Goal: Task Accomplishment & Management: Use online tool/utility

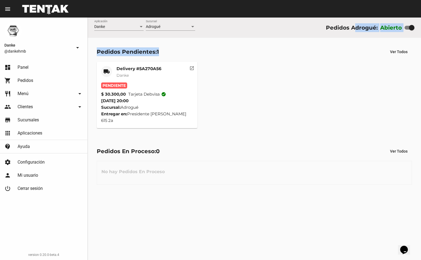
drag, startPoint x: 355, startPoint y: 30, endPoint x: 164, endPoint y: 45, distance: 192.2
click at [164, 45] on flou-dashboard-view "Danke Aplicación Adrogué Sucursal Pedidos Adrogué: Abierto Pedidos Pendientes: …" at bounding box center [254, 106] width 333 height 176
click at [159, 69] on mat-card-title "Delivery #5A270A56" at bounding box center [139, 68] width 45 height 5
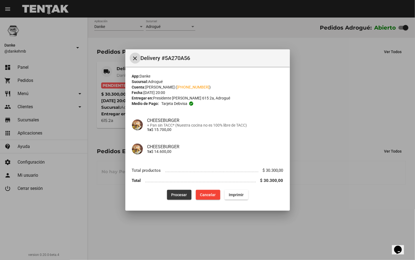
click at [176, 196] on span "Procesar" at bounding box center [179, 195] width 16 height 4
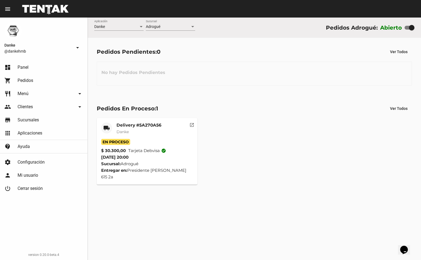
click at [151, 128] on mat-card-title "Delivery #5A270A56" at bounding box center [139, 125] width 45 height 5
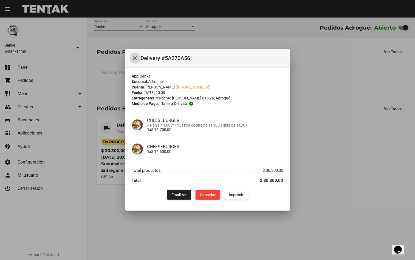
click at [177, 197] on span "Finalizar" at bounding box center [178, 195] width 15 height 4
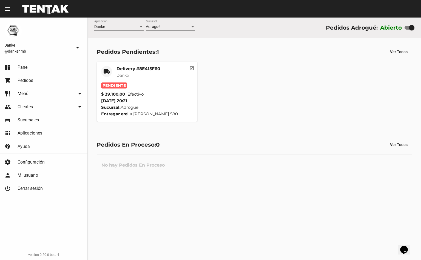
click at [150, 67] on mat-card-title "Delivery #8E415F60" at bounding box center [139, 68] width 44 height 5
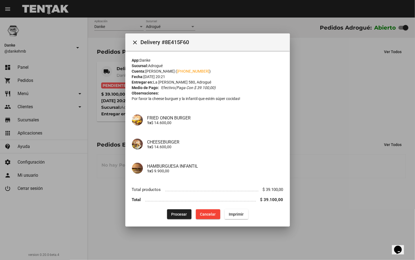
click at [176, 213] on span "Procesar" at bounding box center [179, 214] width 16 height 4
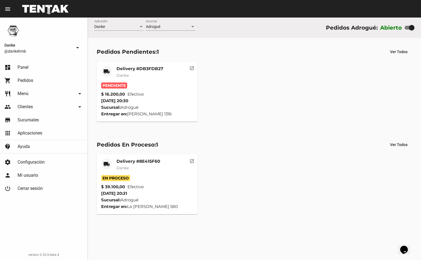
click at [162, 71] on mat-card-title "Delivery #DB3FDB27" at bounding box center [140, 68] width 47 height 5
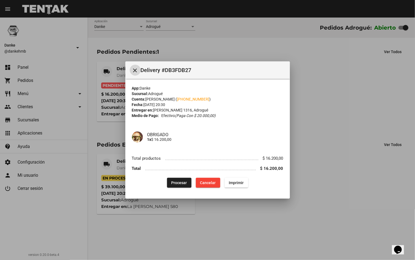
click at [175, 179] on button "Procesar" at bounding box center [179, 183] width 24 height 10
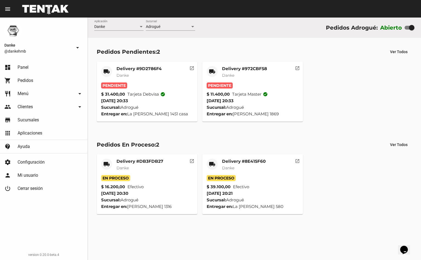
click at [254, 165] on mat-card-subtitle "Danke" at bounding box center [244, 167] width 44 height 5
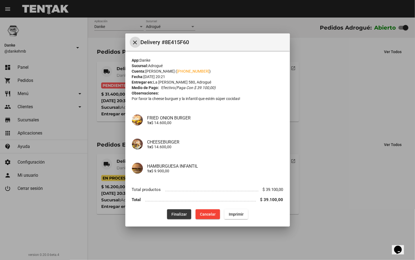
click at [176, 212] on span "Finalizar" at bounding box center [178, 214] width 15 height 4
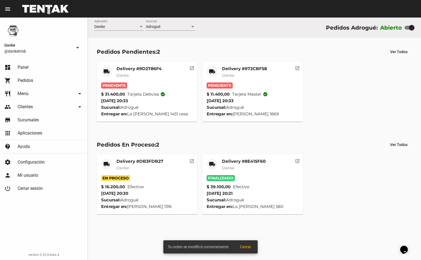
click at [153, 162] on mat-card-title "Delivery #DB3FDB27" at bounding box center [140, 161] width 47 height 5
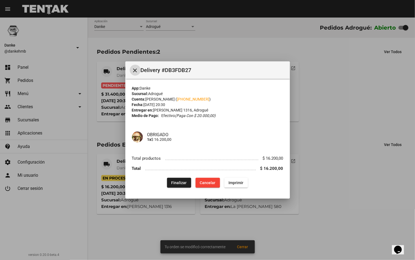
click at [180, 181] on span "Finalizar" at bounding box center [178, 183] width 15 height 4
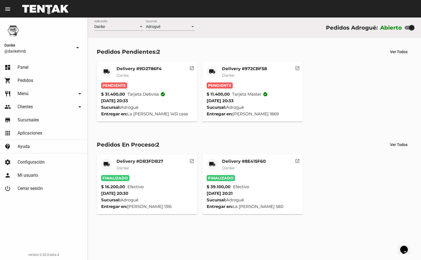
click at [263, 73] on mat-card-subtitle "Danke" at bounding box center [244, 75] width 45 height 5
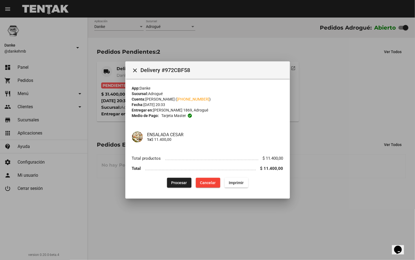
click at [185, 181] on span "Procesar" at bounding box center [179, 183] width 16 height 4
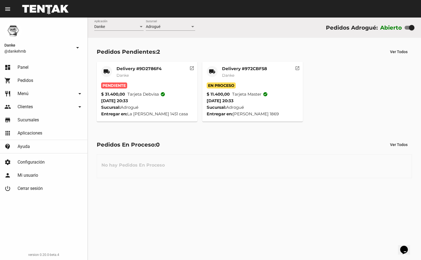
click at [166, 73] on mat-card-header "local_shipping Delivery #9D2786F4 Danke" at bounding box center [147, 74] width 92 height 16
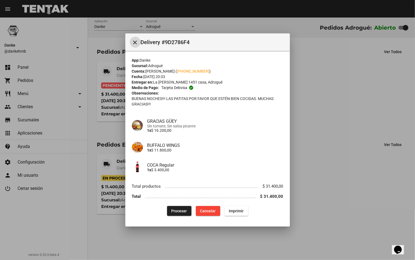
click at [175, 212] on span "Procesar" at bounding box center [179, 211] width 16 height 4
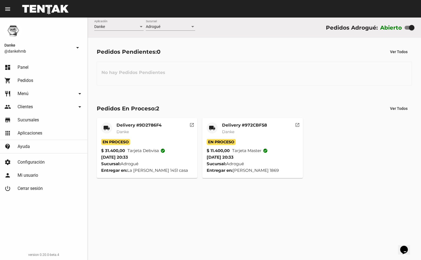
click at [271, 129] on mat-card-header "local_shipping Delivery #972CBF58 Danke" at bounding box center [253, 131] width 92 height 16
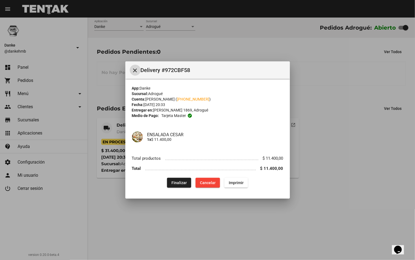
click at [179, 181] on span "Finalizar" at bounding box center [178, 183] width 15 height 4
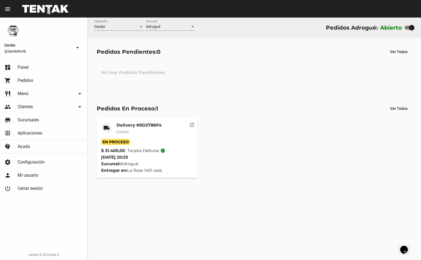
click at [155, 125] on mat-card-title "Delivery #9D2786F4" at bounding box center [139, 125] width 45 height 5
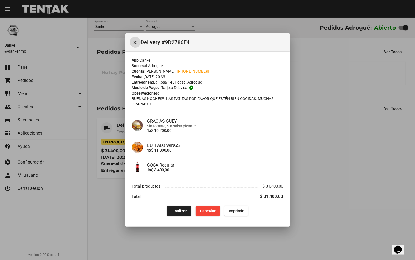
click at [176, 209] on span "Finalizar" at bounding box center [178, 211] width 15 height 4
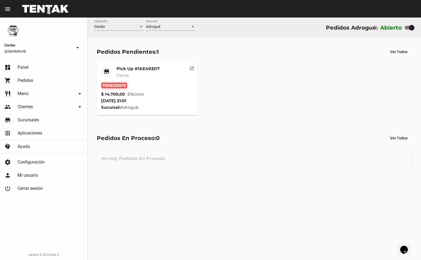
click at [146, 77] on mat-card-subtitle "Danke" at bounding box center [138, 75] width 43 height 5
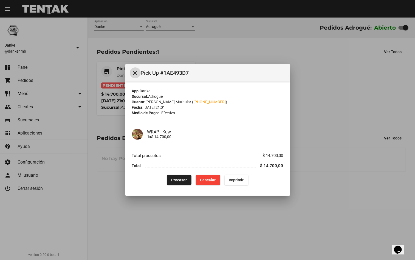
click at [176, 177] on button "Procesar" at bounding box center [179, 180] width 24 height 10
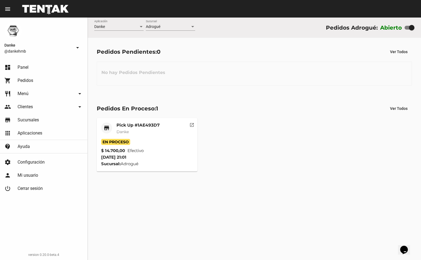
click at [138, 129] on mat-card-subtitle "Danke" at bounding box center [138, 131] width 43 height 5
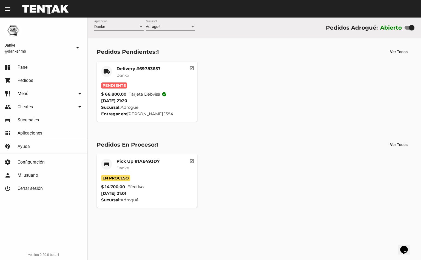
click at [152, 73] on mat-card-subtitle "Danke" at bounding box center [139, 75] width 44 height 5
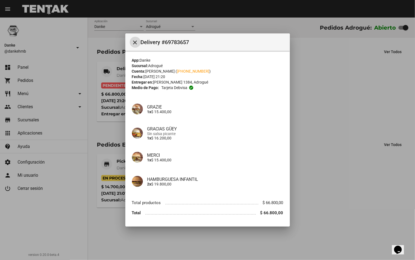
scroll to position [16, 0]
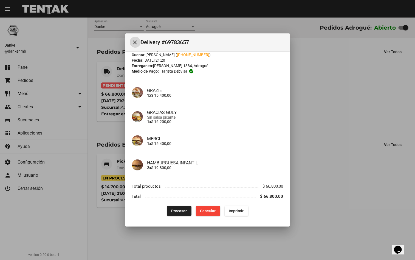
click at [178, 212] on span "Procesar" at bounding box center [179, 211] width 16 height 4
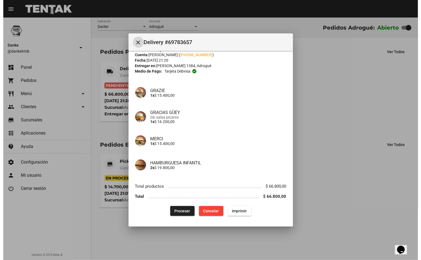
scroll to position [0, 0]
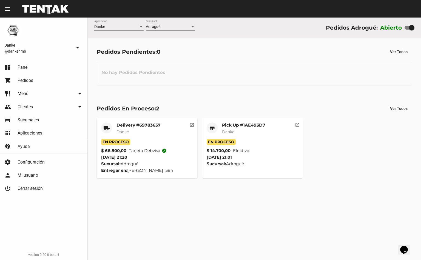
click at [250, 124] on mat-card-title "Pick Up #1AE493D7" at bounding box center [243, 125] width 43 height 5
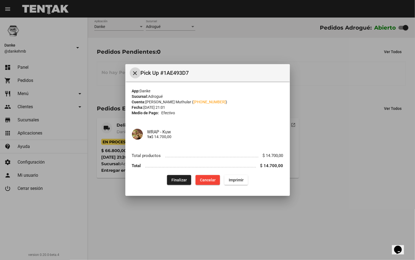
click at [179, 181] on span "Finalizar" at bounding box center [178, 180] width 15 height 4
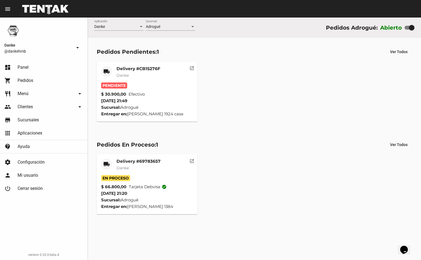
click at [151, 67] on mat-card-title "Delivery #CB15276F" at bounding box center [139, 68] width 44 height 5
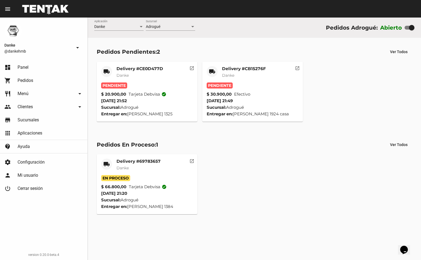
click at [250, 68] on mat-card-title "Delivery #CB15276F" at bounding box center [244, 68] width 44 height 5
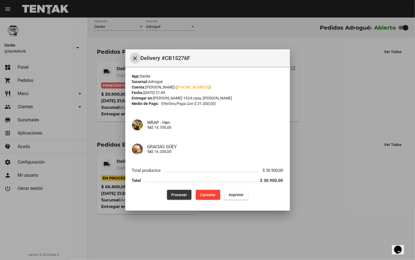
click at [177, 194] on span "Procesar" at bounding box center [179, 195] width 16 height 4
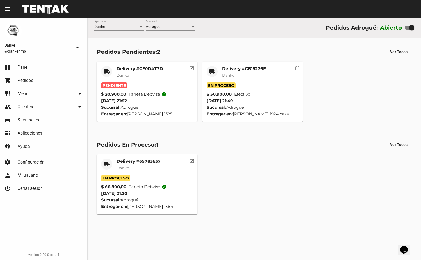
click at [148, 75] on mat-card-subtitle "Danke" at bounding box center [140, 75] width 47 height 5
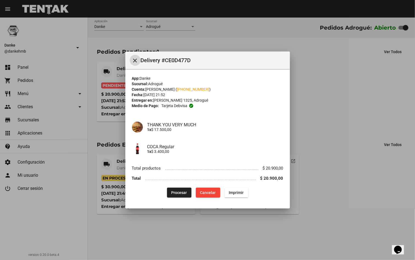
click at [208, 191] on span "Cancelar" at bounding box center [208, 193] width 16 height 4
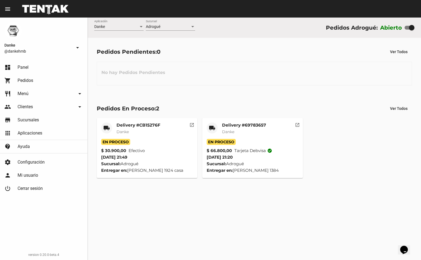
click at [259, 125] on mat-card-title "Delivery #69783657" at bounding box center [244, 125] width 44 height 5
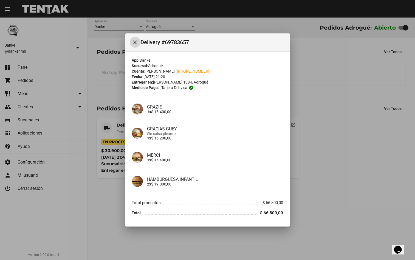
scroll to position [16, 0]
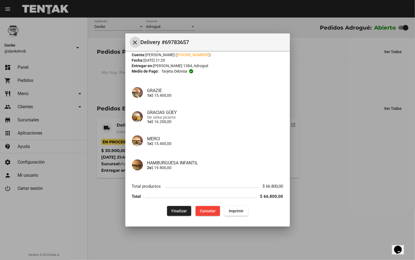
click at [179, 211] on span "Finalizar" at bounding box center [178, 211] width 15 height 4
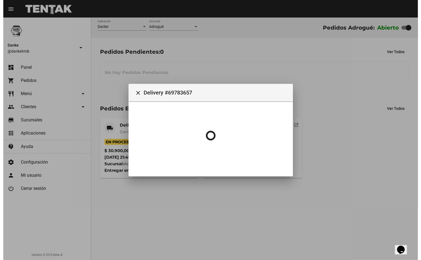
scroll to position [0, 0]
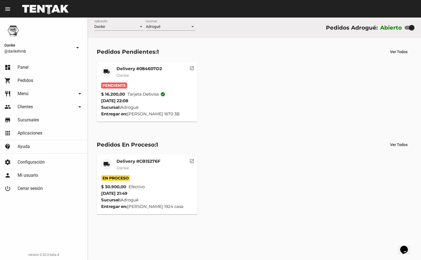
click at [137, 67] on mat-card-title "Delivery #084607D2" at bounding box center [140, 68] width 46 height 5
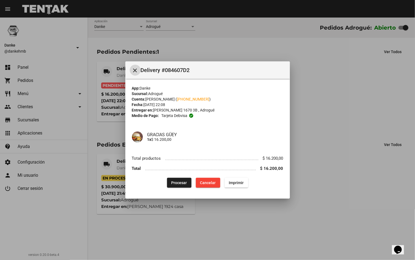
click at [215, 186] on button "Cancelar" at bounding box center [208, 183] width 24 height 10
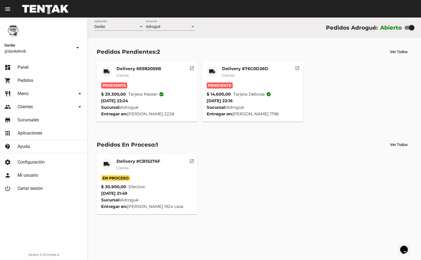
click at [250, 72] on div "Delivery #76C0D26D Danke" at bounding box center [245, 74] width 46 height 16
click at [237, 73] on mat-card-subtitle "Danke" at bounding box center [245, 75] width 46 height 5
click at [124, 66] on mat-card-title "Delivery #E982059B" at bounding box center [139, 68] width 45 height 5
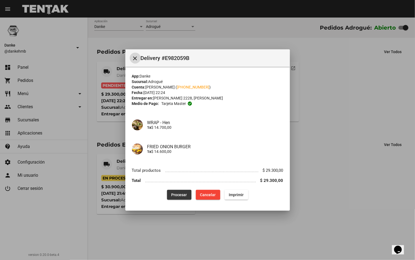
click at [181, 195] on span "Procesar" at bounding box center [179, 195] width 16 height 4
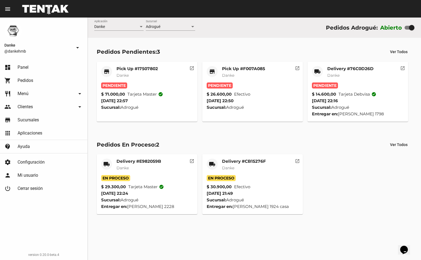
click at [354, 74] on mat-card-subtitle "Danke" at bounding box center [350, 75] width 46 height 5
click at [363, 75] on mat-card-subtitle "Danke" at bounding box center [350, 75] width 46 height 5
click at [394, 24] on label "Abierto" at bounding box center [391, 27] width 22 height 9
click at [409, 28] on div at bounding box center [411, 27] width 5 height 5
click at [408, 30] on input "checkbox" at bounding box center [407, 30] width 0 height 0
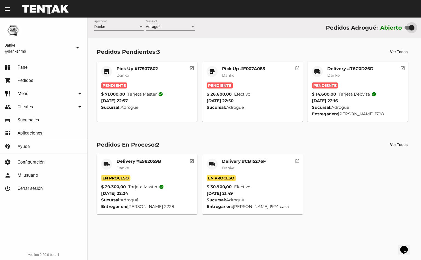
checkbox input "false"
click at [367, 67] on mat-card-title "Delivery #76C0D26D" at bounding box center [350, 68] width 46 height 5
click at [361, 68] on mat-card-title "Delivery #76C0D26D" at bounding box center [350, 68] width 46 height 5
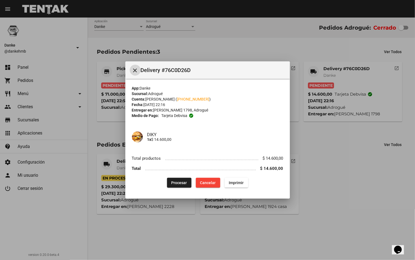
click at [176, 181] on span "Procesar" at bounding box center [179, 183] width 16 height 4
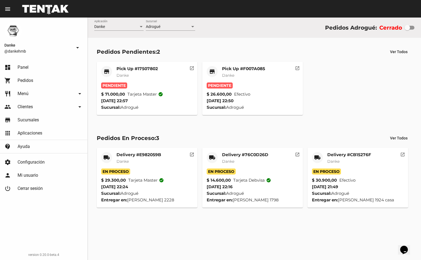
click at [245, 77] on mat-card-subtitle "Danke" at bounding box center [243, 75] width 43 height 5
click at [161, 67] on mat-card-header "store Pick Up #17507802 Danke" at bounding box center [147, 74] width 92 height 16
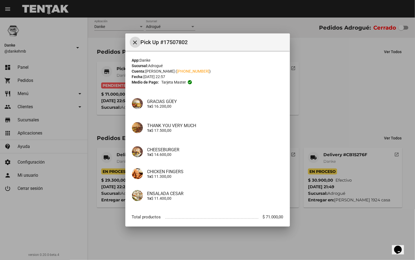
click at [338, 106] on div at bounding box center [207, 130] width 415 height 260
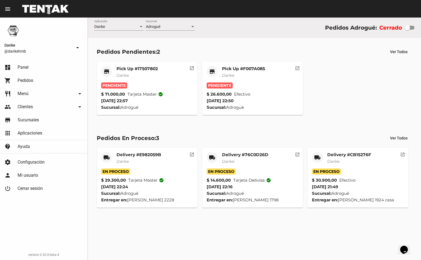
click at [241, 77] on mat-card-subtitle "Danke" at bounding box center [243, 75] width 43 height 5
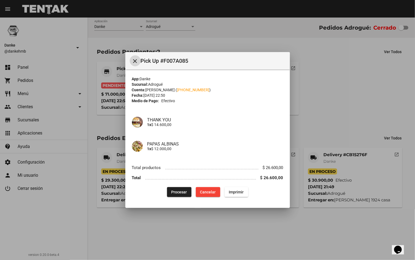
click at [329, 92] on div at bounding box center [207, 130] width 415 height 260
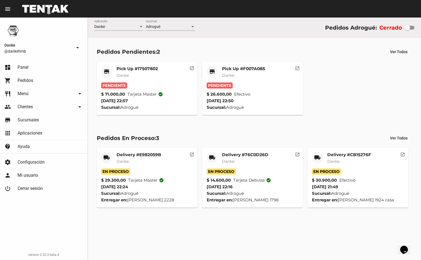
click at [129, 67] on mat-card-title "Pick Up #17507802" at bounding box center [137, 68] width 41 height 5
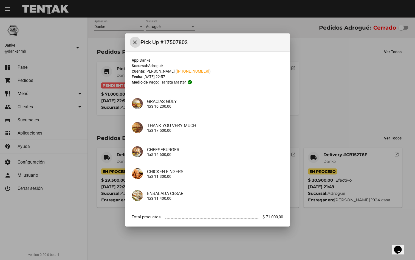
click at [334, 97] on div at bounding box center [207, 130] width 415 height 260
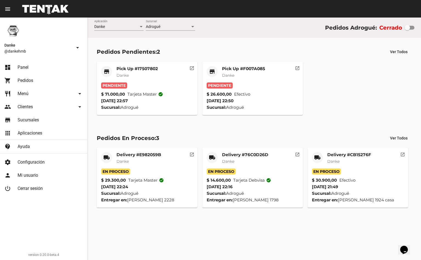
click at [231, 69] on mat-card-title "Pick Up #F007A085" at bounding box center [243, 68] width 43 height 5
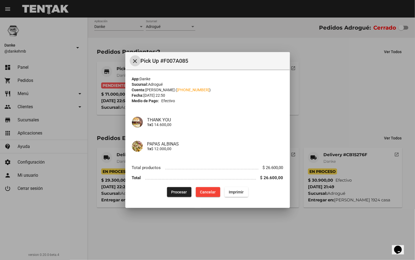
click at [202, 194] on span "Cancelar" at bounding box center [208, 192] width 16 height 4
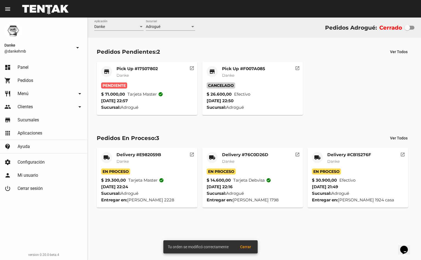
click at [132, 69] on mat-card-title "Pick Up #17507802" at bounding box center [137, 68] width 41 height 5
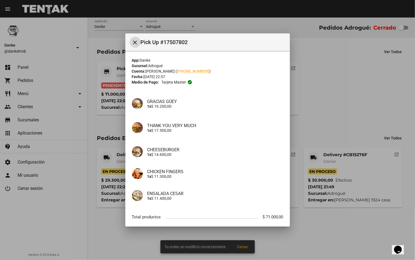
click at [326, 115] on div at bounding box center [207, 130] width 415 height 260
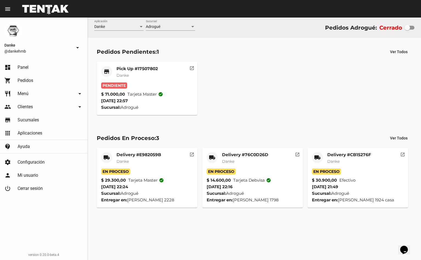
click at [133, 69] on mat-card-title "Pick Up #17507802" at bounding box center [137, 68] width 41 height 5
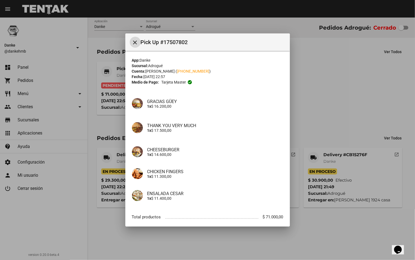
scroll to position [30, 0]
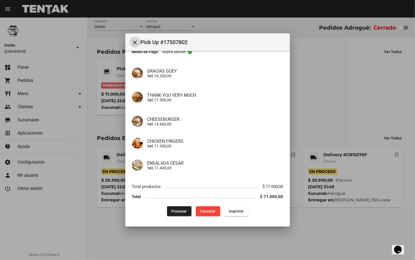
click at [203, 214] on button "Cancelar" at bounding box center [208, 212] width 24 height 10
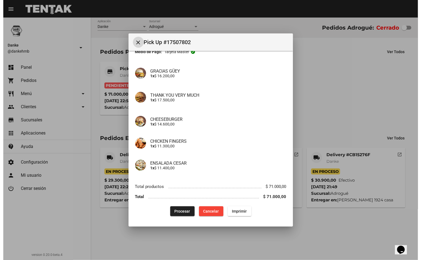
scroll to position [0, 0]
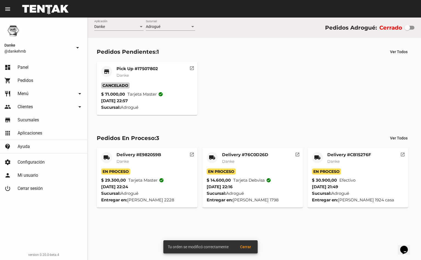
click at [152, 159] on mat-card-subtitle "Danke" at bounding box center [139, 161] width 45 height 5
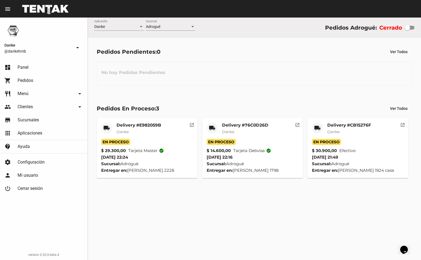
click at [349, 125] on mat-card-title "Delivery #CB15276F" at bounding box center [349, 125] width 44 height 5
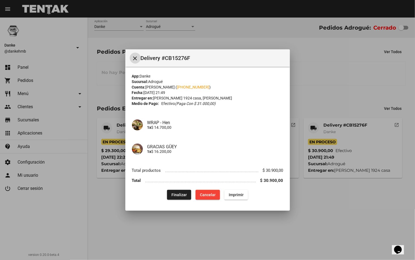
click at [181, 195] on span "Finalizar" at bounding box center [178, 195] width 15 height 4
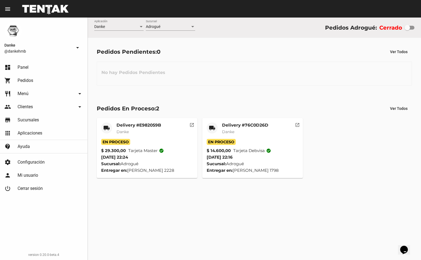
click at [242, 125] on mat-card-title "Delivery #76C0D26D" at bounding box center [245, 125] width 46 height 5
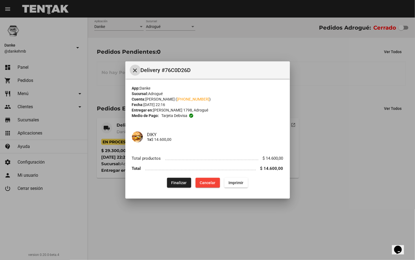
click at [179, 183] on span "Finalizar" at bounding box center [178, 183] width 15 height 4
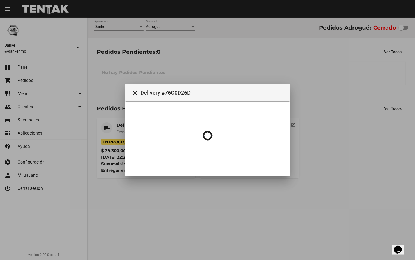
click at [116, 129] on div at bounding box center [207, 130] width 415 height 260
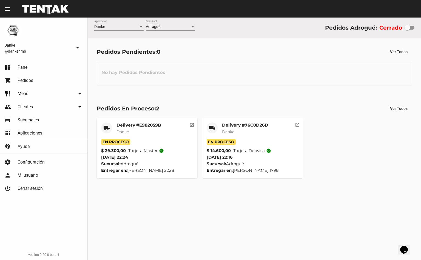
click at [124, 125] on mat-card-title "Delivery #E982059B" at bounding box center [139, 125] width 45 height 5
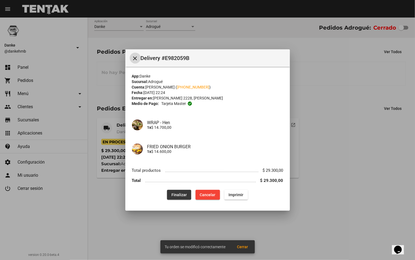
click at [176, 194] on span "Finalizar" at bounding box center [178, 195] width 15 height 4
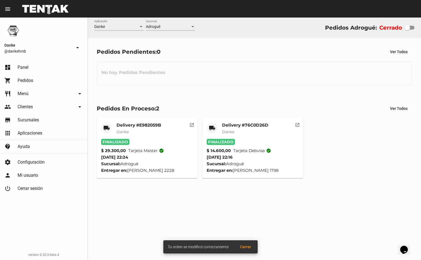
click at [181, 209] on div "Danke Aplicación Adrogué Sucursal Pedidos Adrogué: Cerrado Pedidos Pendientes: …" at bounding box center [254, 139] width 333 height 243
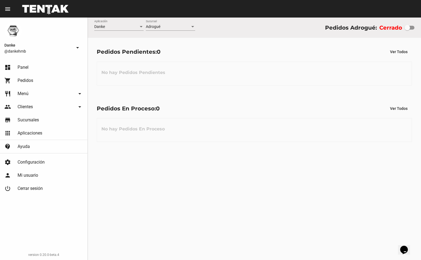
click at [31, 71] on link "dashboard Panel" at bounding box center [43, 67] width 87 height 13
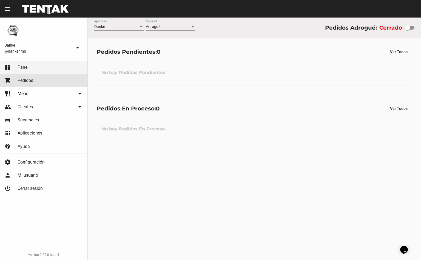
click at [32, 79] on span "Pedidos" at bounding box center [26, 80] width 16 height 5
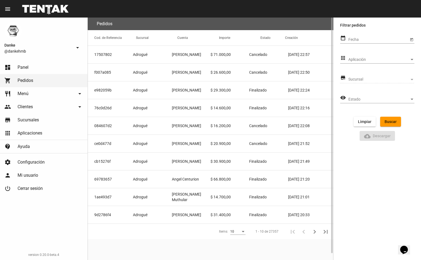
click at [160, 95] on mat-cell "Adrogué" at bounding box center [152, 90] width 39 height 18
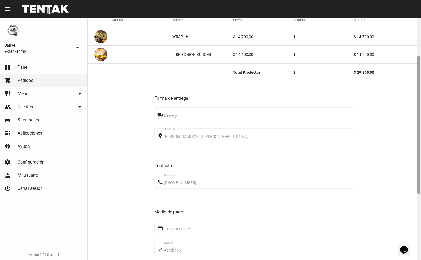
scroll to position [67, 0]
drag, startPoint x: 420, startPoint y: 95, endPoint x: 420, endPoint y: 133, distance: 38.7
click at [420, 133] on div at bounding box center [419, 125] width 3 height 139
